Goal: Register for event/course

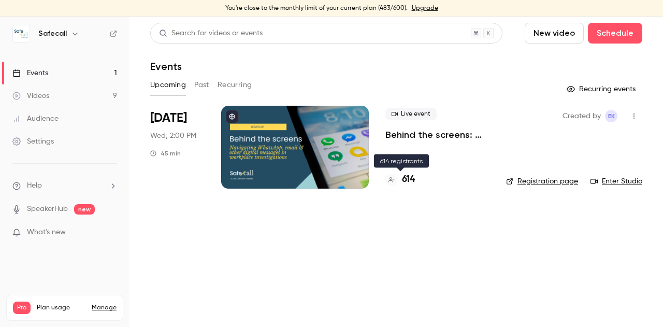
click at [411, 176] on h4 "614" at bounding box center [408, 179] width 13 height 14
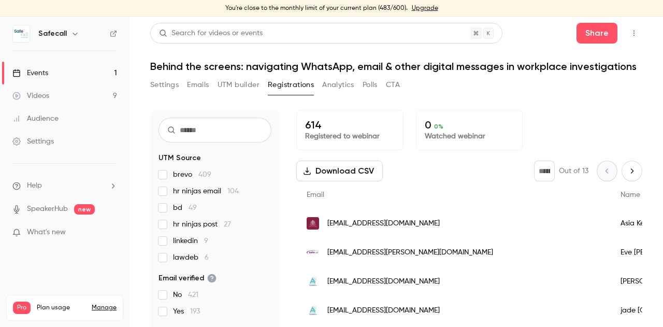
scroll to position [24, 0]
